Goal: Task Accomplishment & Management: Complete application form

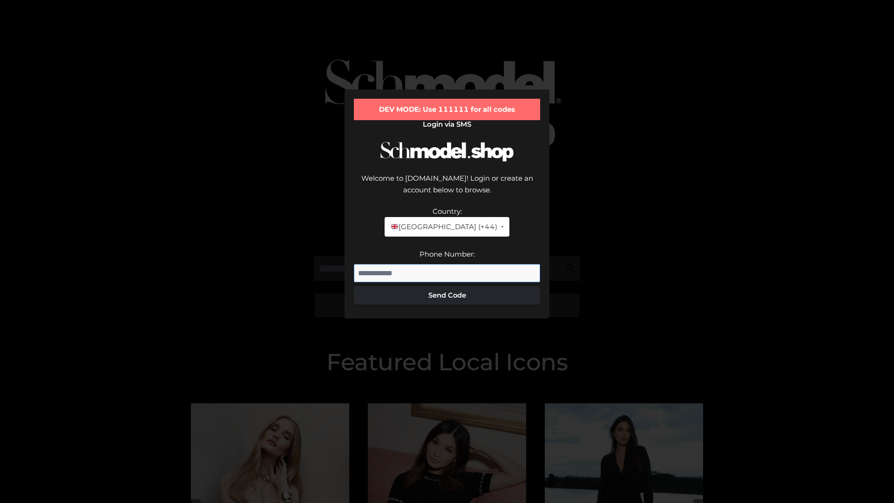
click at [447, 264] on input "Phone Number:" at bounding box center [447, 273] width 186 height 19
type input "**********"
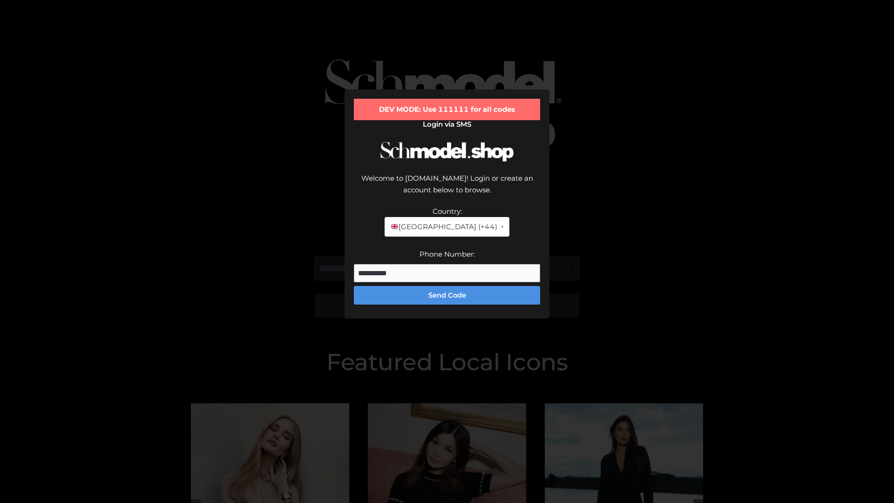
click at [447, 286] on button "Send Code" at bounding box center [447, 295] width 186 height 19
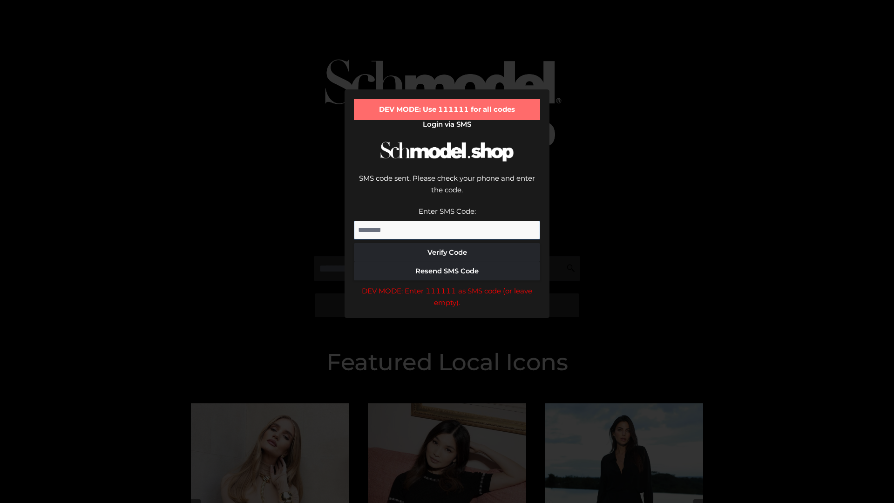
click at [447, 221] on input "Enter SMS Code:" at bounding box center [447, 230] width 186 height 19
type input "******"
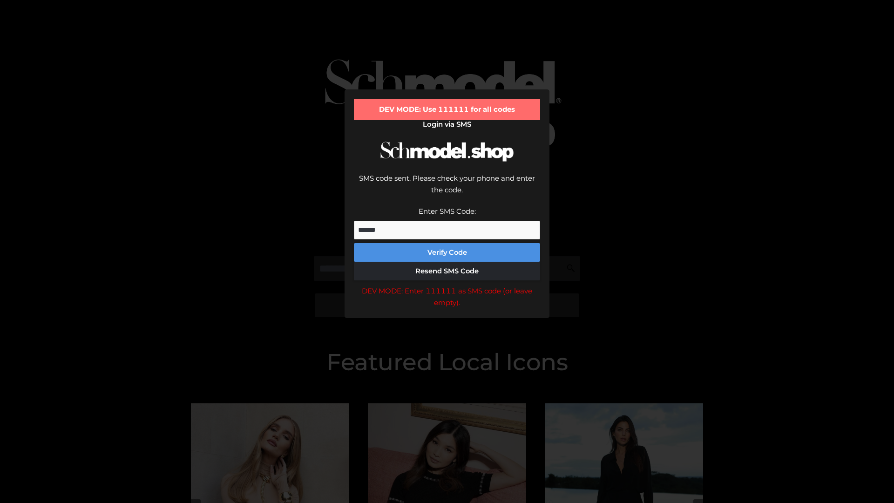
click at [447, 243] on button "Verify Code" at bounding box center [447, 252] width 186 height 19
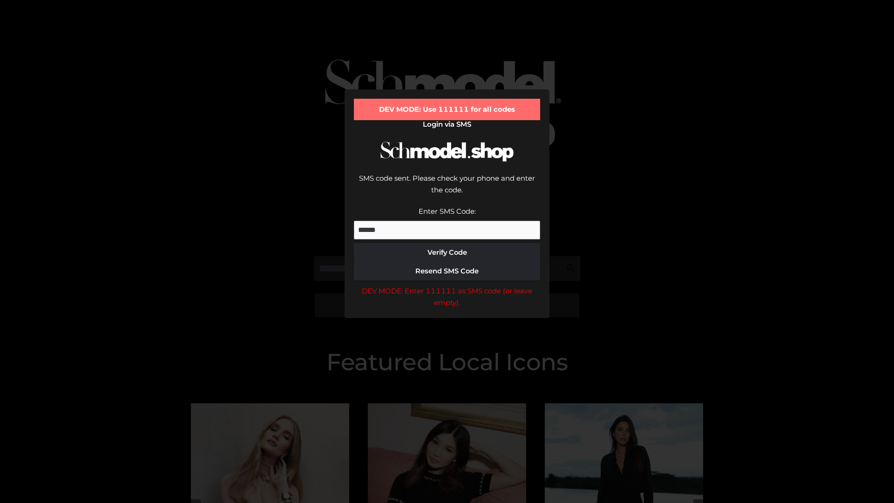
click at [447, 285] on div "DEV MODE: Enter 111111 as SMS code (or leave empty)." at bounding box center [447, 297] width 186 height 24
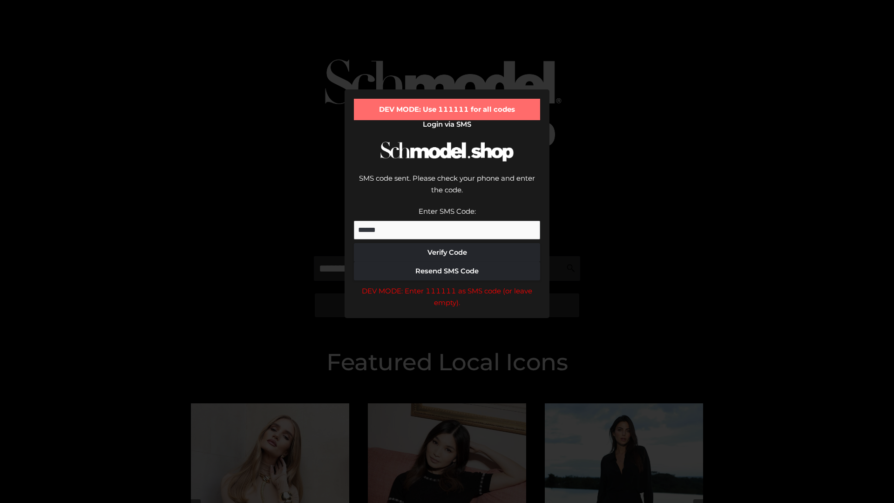
click at [447, 285] on div "DEV MODE: Enter 111111 as SMS code (or leave empty)." at bounding box center [447, 297] width 186 height 24
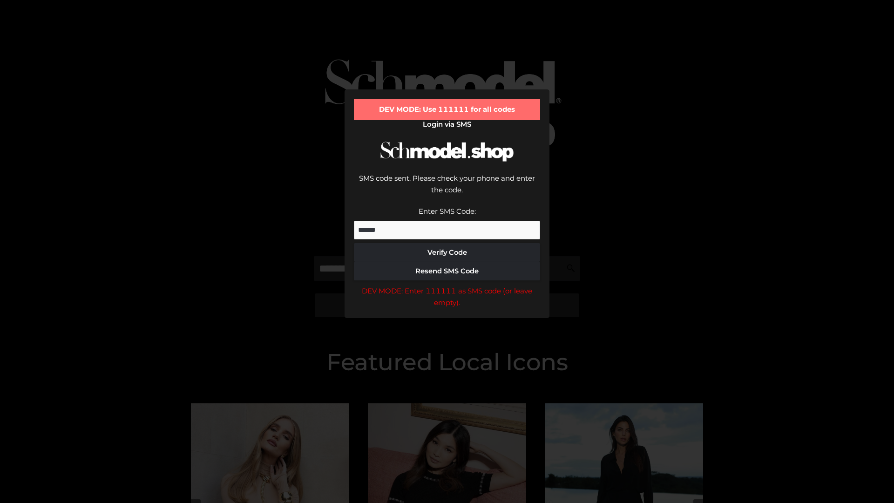
click at [447, 285] on div "DEV MODE: Enter 111111 as SMS code (or leave empty)." at bounding box center [447, 297] width 186 height 24
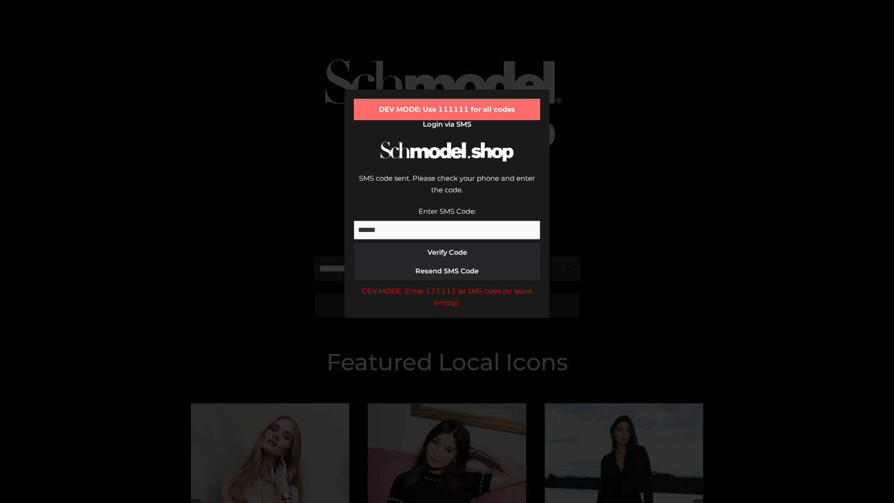
click at [447, 285] on div "DEV MODE: Enter 111111 as SMS code (or leave empty)." at bounding box center [447, 297] width 186 height 24
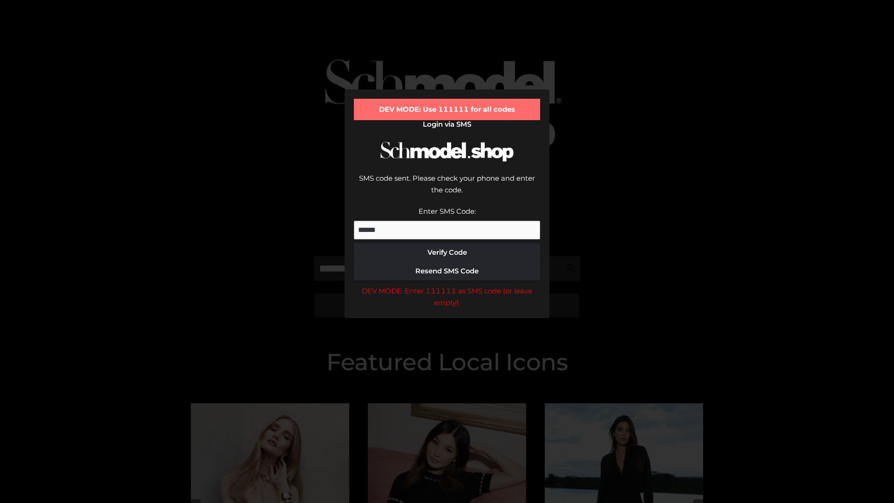
click at [447, 285] on div "DEV MODE: Enter 111111 as SMS code (or leave empty)." at bounding box center [447, 297] width 186 height 24
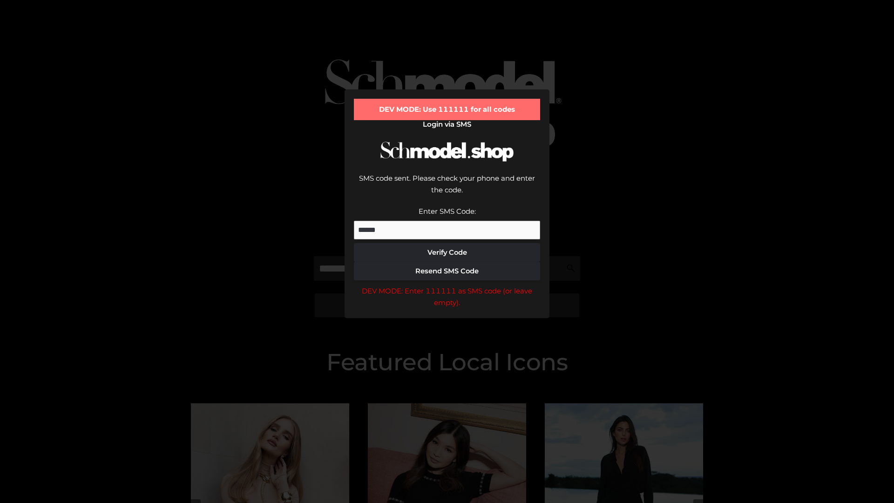
click at [447, 285] on div "DEV MODE: Enter 111111 as SMS code (or leave empty)." at bounding box center [447, 297] width 186 height 24
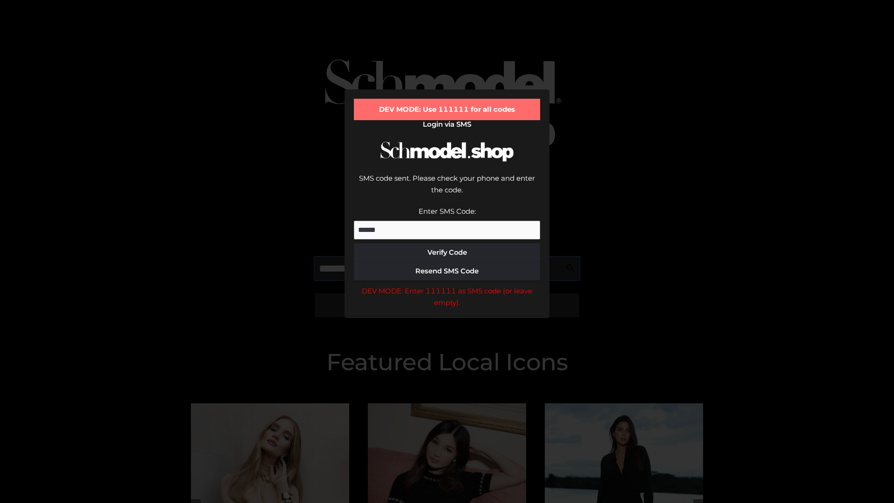
scroll to position [0, 48]
click at [447, 285] on div "DEV MODE: Enter 111111 as SMS code (or leave empty)." at bounding box center [447, 297] width 186 height 24
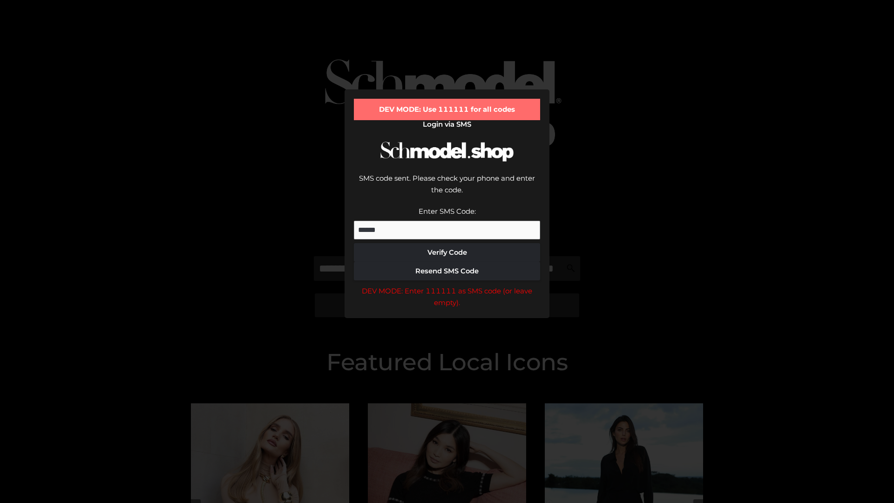
click at [447, 285] on div "DEV MODE: Enter 111111 as SMS code (or leave empty)." at bounding box center [447, 297] width 186 height 24
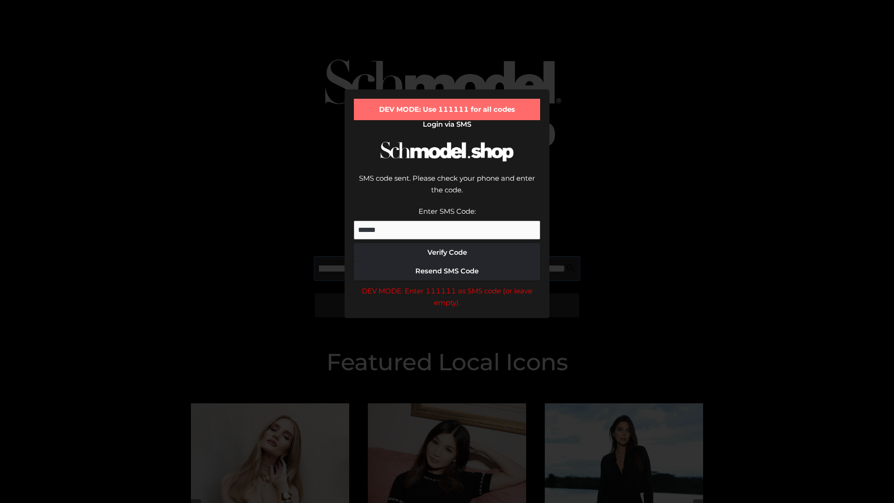
scroll to position [0, 101]
click at [447, 285] on div "DEV MODE: Enter 111111 as SMS code (or leave empty)." at bounding box center [447, 297] width 186 height 24
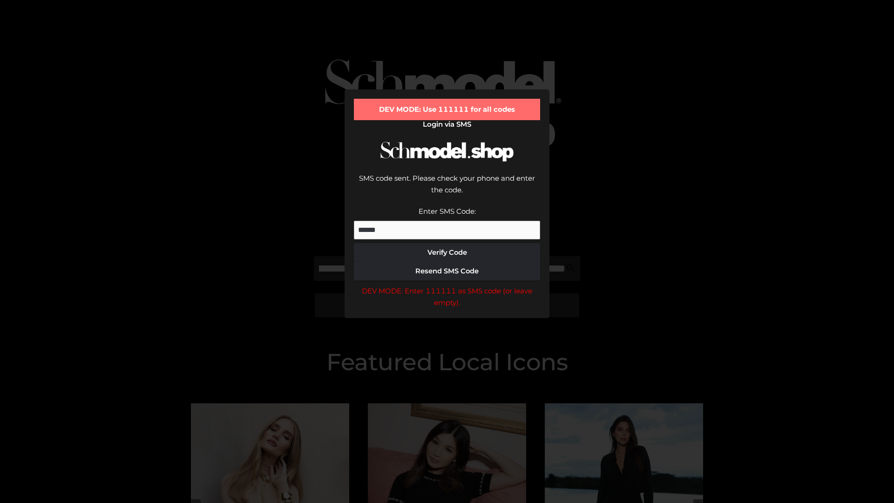
click at [447, 285] on div "DEV MODE: Enter 111111 as SMS code (or leave empty)." at bounding box center [447, 297] width 186 height 24
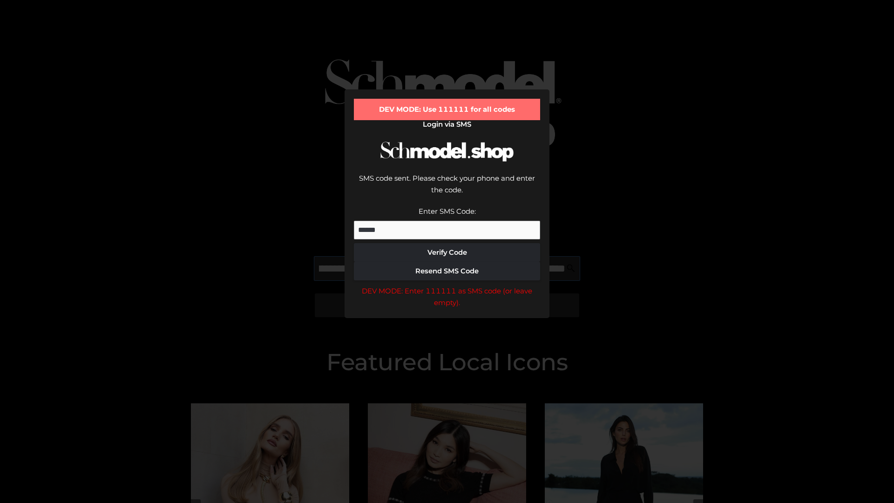
scroll to position [0, 158]
click at [447, 285] on div "DEV MODE: Enter 111111 as SMS code (or leave empty)." at bounding box center [447, 297] width 186 height 24
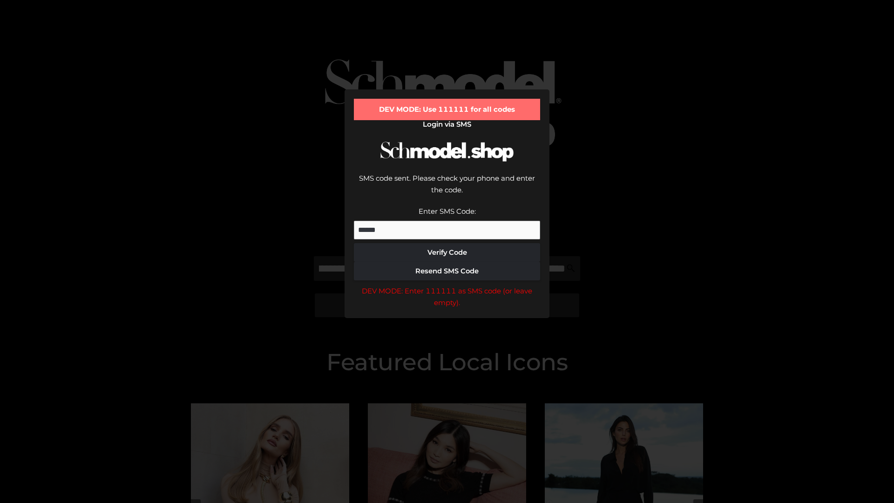
click at [447, 285] on div "DEV MODE: Enter 111111 as SMS code (or leave empty)." at bounding box center [447, 297] width 186 height 24
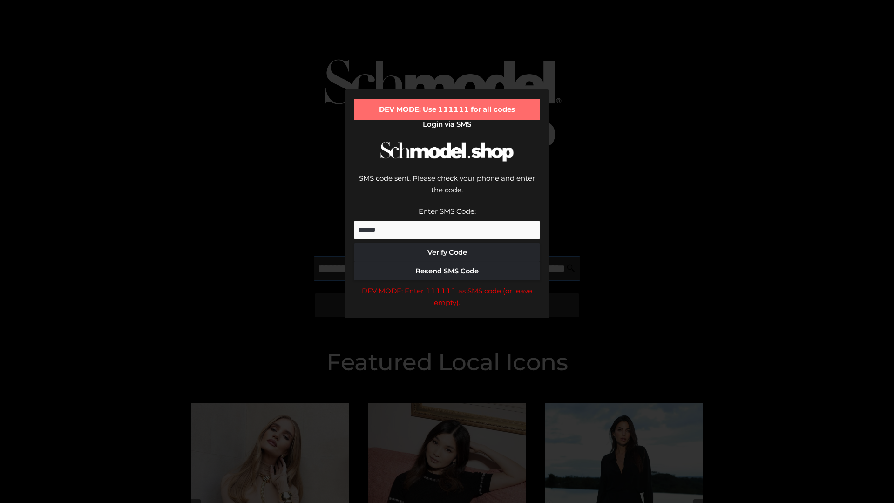
scroll to position [0, 216]
click at [447, 285] on div "DEV MODE: Enter 111111 as SMS code (or leave empty)." at bounding box center [447, 297] width 186 height 24
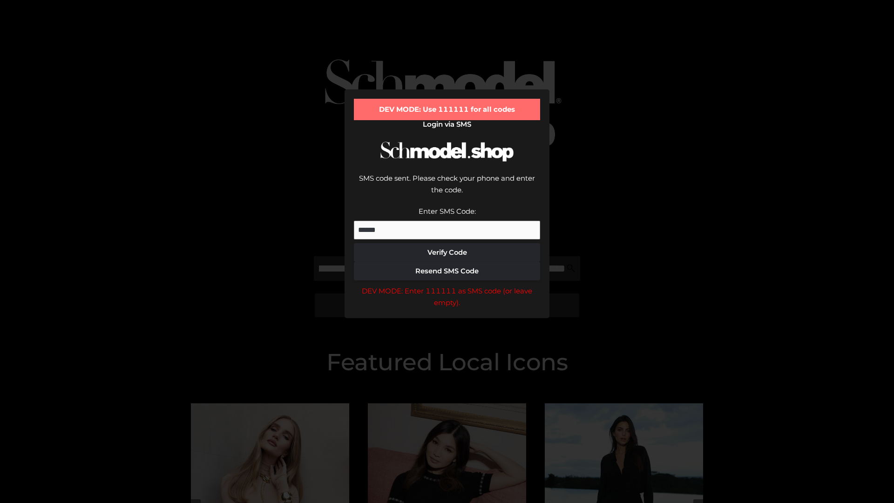
click at [447, 285] on div "DEV MODE: Enter 111111 as SMS code (or leave empty)." at bounding box center [447, 297] width 186 height 24
type input "**********"
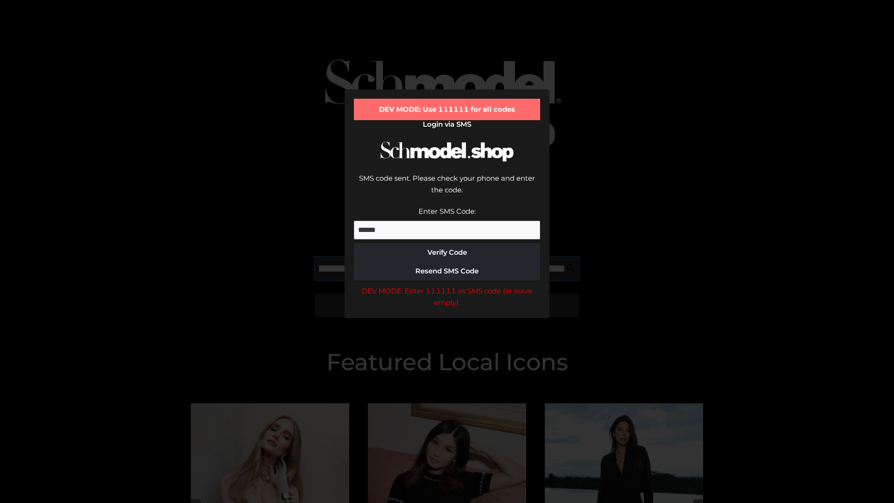
scroll to position [0, 259]
